Goal: Navigation & Orientation: Find specific page/section

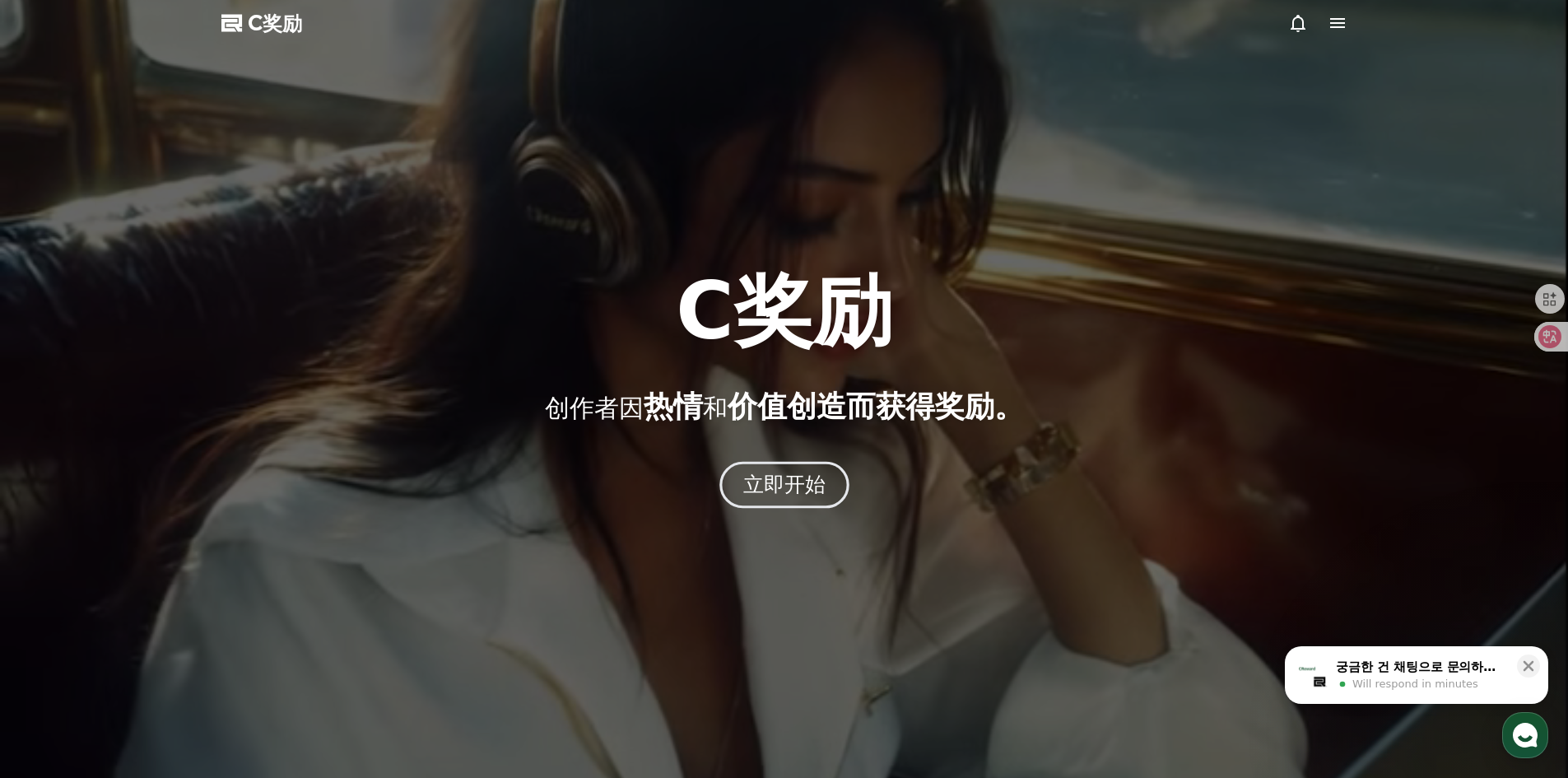
click at [826, 477] on button "立即开始" at bounding box center [784, 484] width 130 height 47
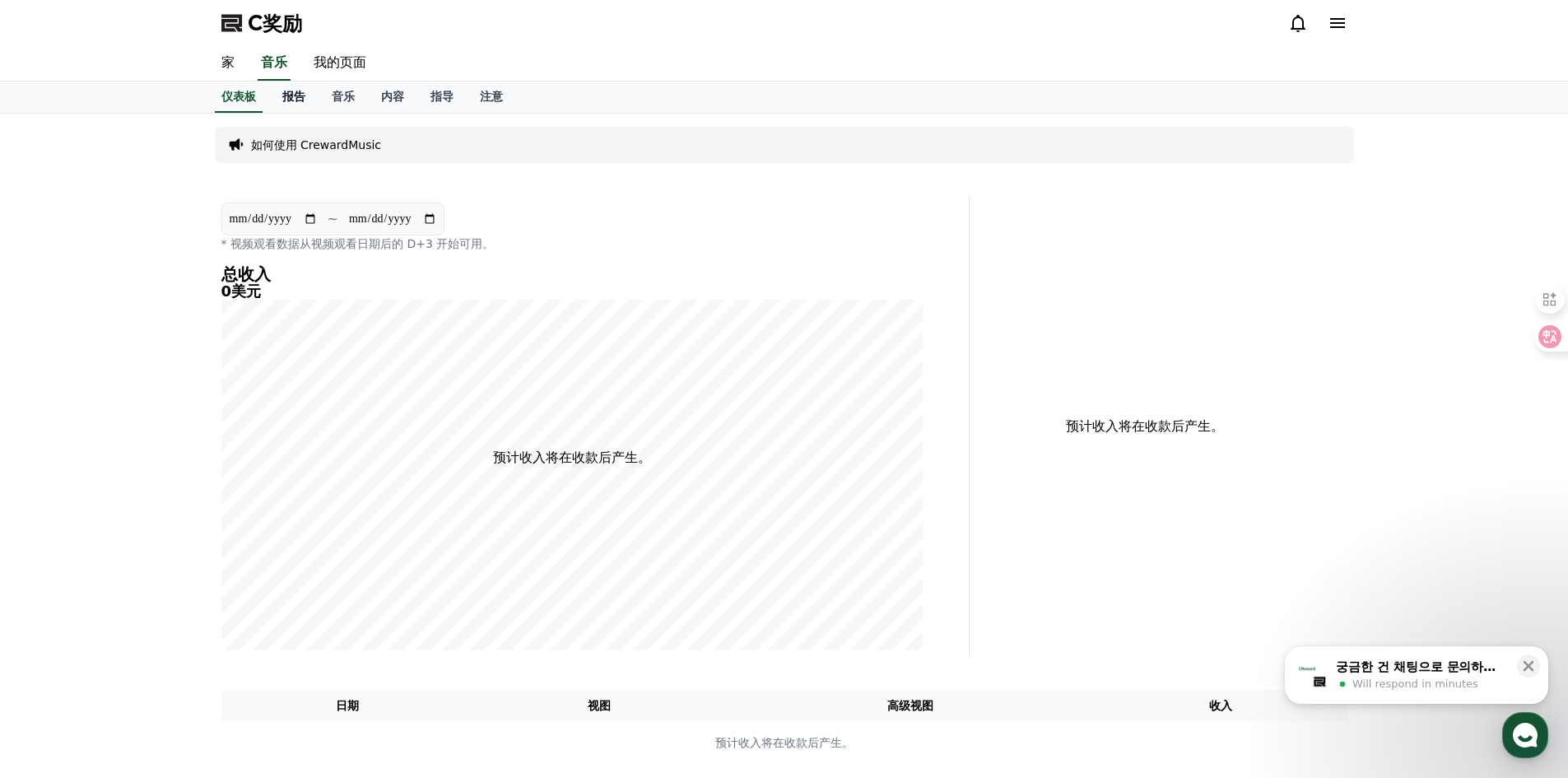
click at [289, 90] on font "报告" at bounding box center [293, 96] width 23 height 13
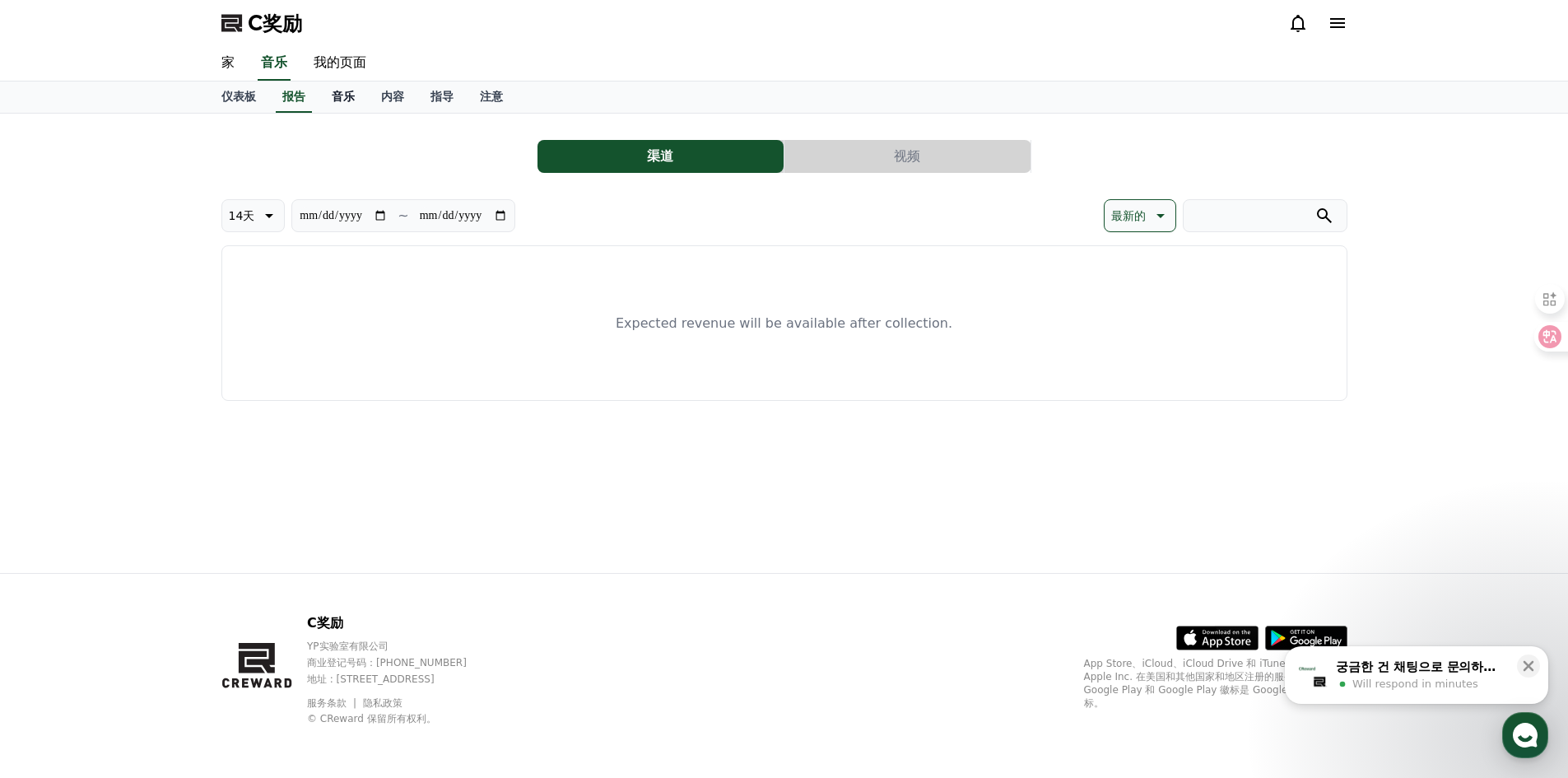
click at [325, 95] on link "音乐" at bounding box center [343, 97] width 49 height 32
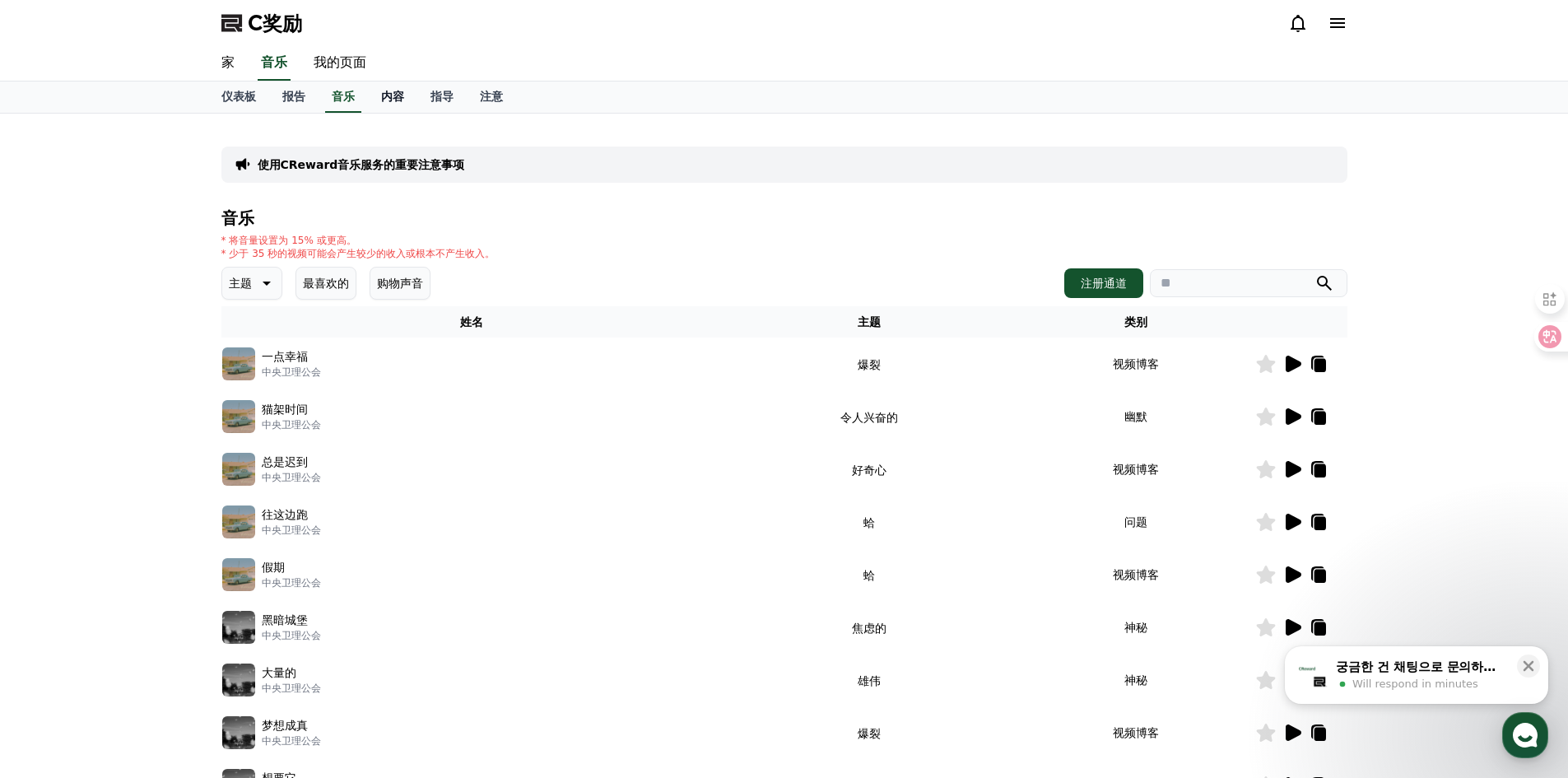
click at [399, 95] on font "内容" at bounding box center [392, 96] width 23 height 13
